Goal: Task Accomplishment & Management: Complete application form

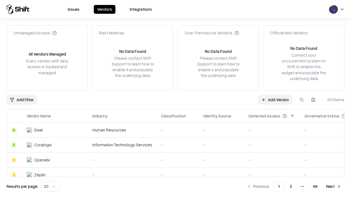
click at [275, 99] on link "Add Vendor" at bounding box center [275, 100] width 34 height 10
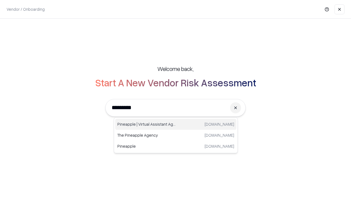
click at [176, 124] on div "Pineapple | Virtual Assistant Agency [DOMAIN_NAME]" at bounding box center [175, 124] width 121 height 11
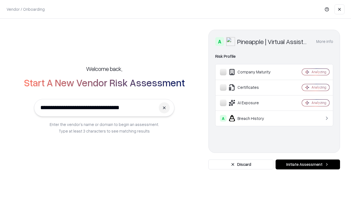
type input "**********"
click at [308, 164] on button "Initiate Assessment" at bounding box center [308, 164] width 64 height 10
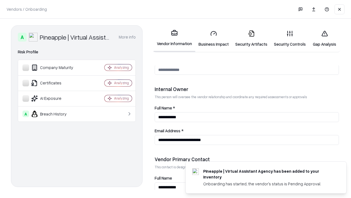
scroll to position [284, 0]
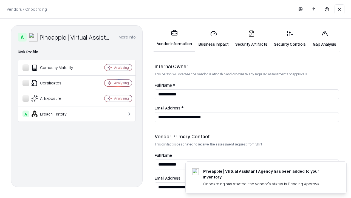
click at [251, 38] on link "Security Artifacts" at bounding box center [251, 39] width 39 height 26
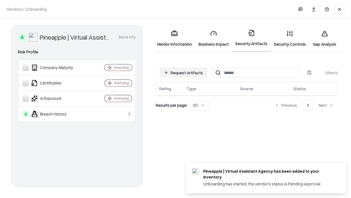
click at [184, 72] on button "Request Artifacts" at bounding box center [184, 73] width 48 height 10
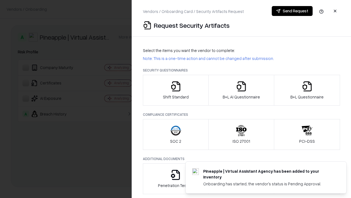
click at [307, 90] on icon "button" at bounding box center [307, 86] width 11 height 11
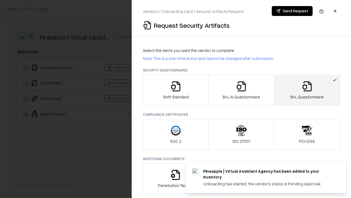
click at [241, 90] on icon "button" at bounding box center [241, 86] width 11 height 11
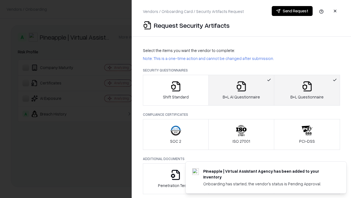
click at [292, 11] on button "Send Request" at bounding box center [292, 11] width 41 height 10
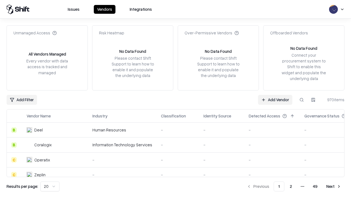
click at [302, 99] on button at bounding box center [302, 100] width 10 height 10
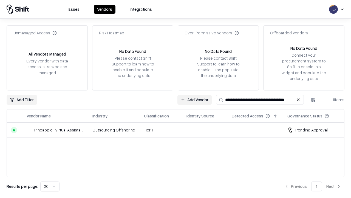
type input "**********"
click at [179, 130] on td "Tier 1" at bounding box center [161, 129] width 43 height 15
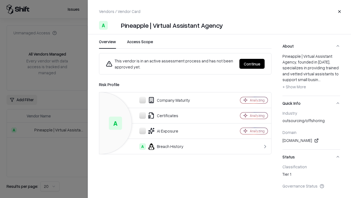
click at [252, 64] on button "Continue" at bounding box center [252, 64] width 25 height 10
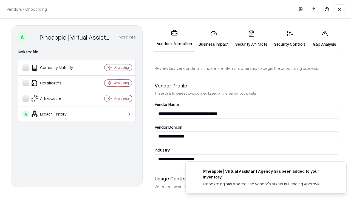
click at [251, 38] on link "Security Artifacts" at bounding box center [251, 39] width 39 height 26
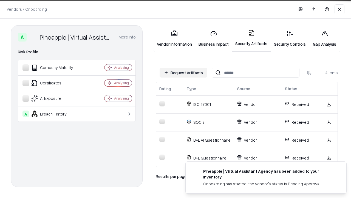
click at [325, 38] on link "Gap Analysis" at bounding box center [324, 39] width 31 height 26
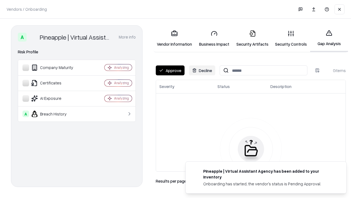
click at [170, 70] on button "Approve" at bounding box center [170, 70] width 29 height 10
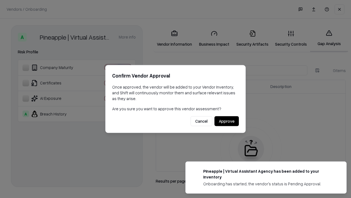
click at [227, 121] on button "Approve" at bounding box center [227, 121] width 24 height 10
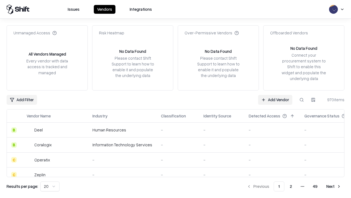
type input "**********"
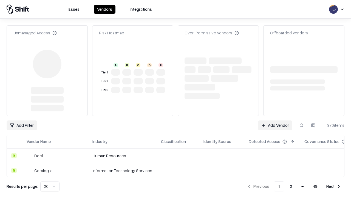
click at [275, 120] on link "Add Vendor" at bounding box center [275, 125] width 34 height 10
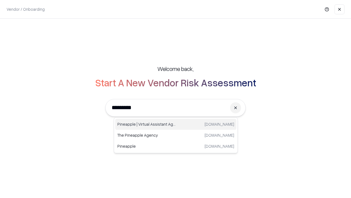
click at [176, 124] on div "Pineapple | Virtual Assistant Agency [DOMAIN_NAME]" at bounding box center [175, 124] width 121 height 11
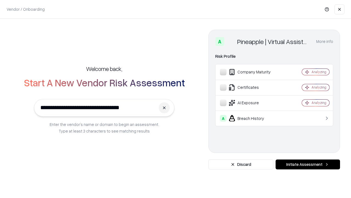
type input "**********"
click at [308, 164] on button "Initiate Assessment" at bounding box center [308, 164] width 64 height 10
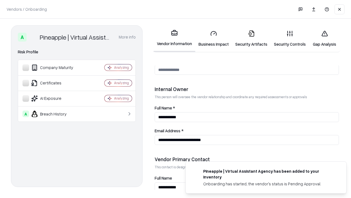
scroll to position [284, 0]
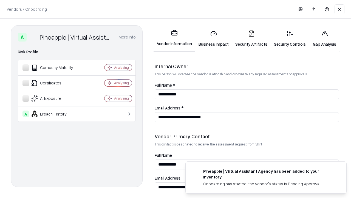
click at [325, 38] on link "Gap Analysis" at bounding box center [324, 39] width 31 height 26
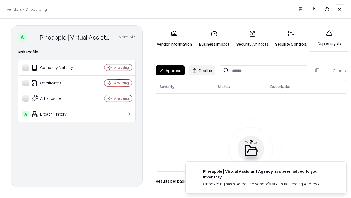
click at [170, 70] on button "Approve" at bounding box center [170, 70] width 29 height 10
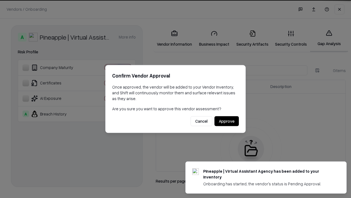
click at [227, 121] on button "Approve" at bounding box center [227, 121] width 24 height 10
